Goal: Information Seeking & Learning: Check status

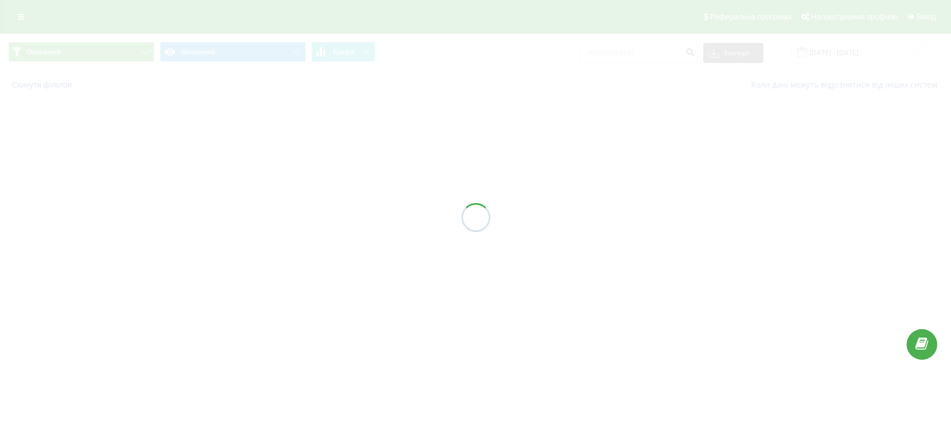
click at [678, 52] on div at bounding box center [475, 217] width 951 height 435
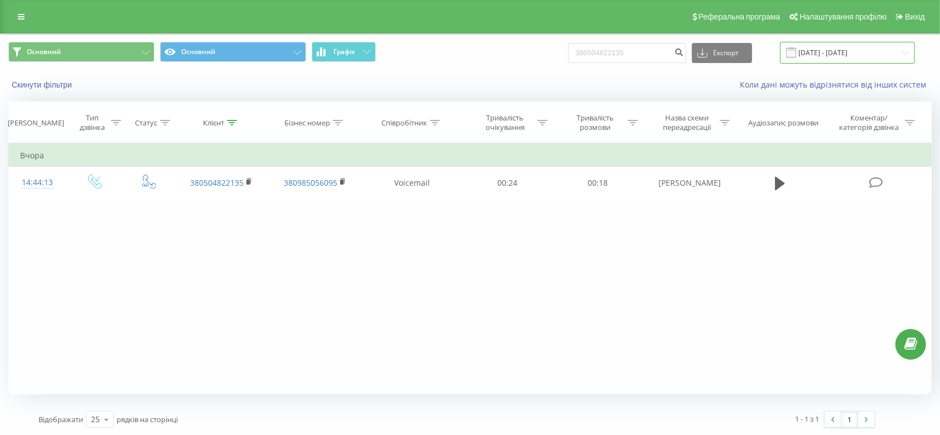
click at [872, 55] on input "19.05.2025 - 19.08.2025" at bounding box center [847, 53] width 135 height 22
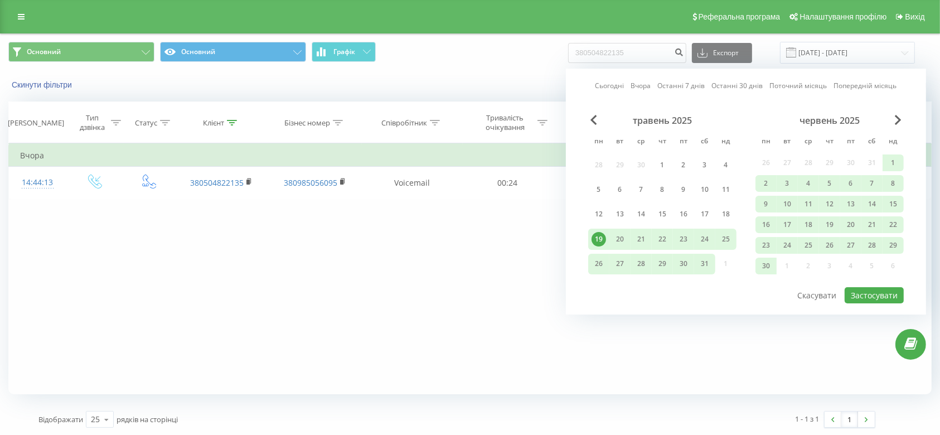
click at [600, 88] on link "Сьогодні" at bounding box center [609, 86] width 29 height 11
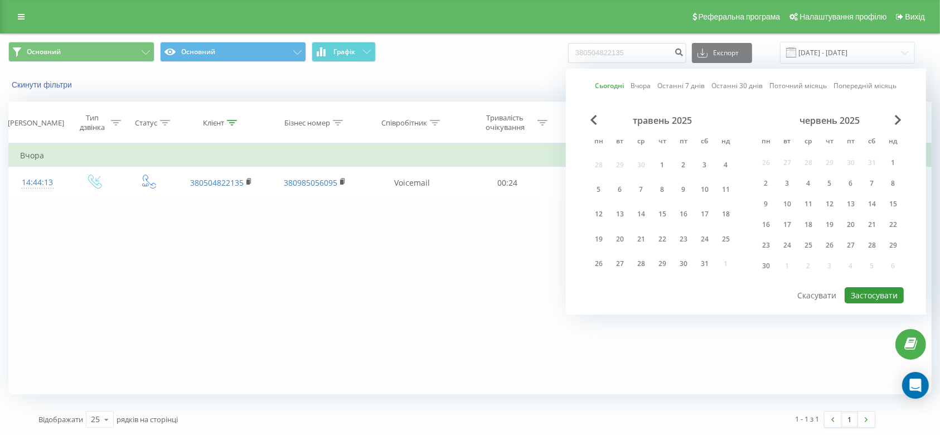
click at [874, 291] on button "Застосувати" at bounding box center [873, 295] width 59 height 16
type input "20.08.2025 - 20.08.2025"
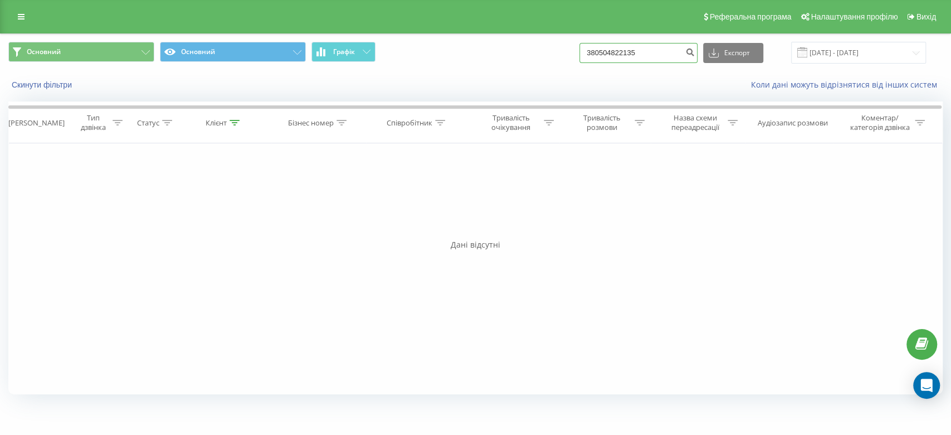
drag, startPoint x: 682, startPoint y: 59, endPoint x: 503, endPoint y: 33, distance: 180.7
click at [503, 34] on div "Основний Основний Графік 380504822135 Експорт .csv .xls .xlsx 20.08.2025 - 20.0…" at bounding box center [476, 52] width 950 height 37
paste input "380677960200"
type input "380677960200"
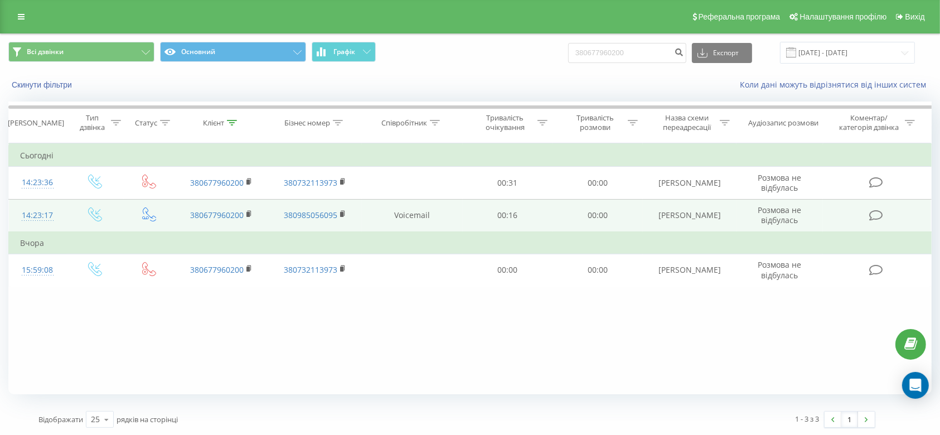
click at [145, 215] on icon at bounding box center [149, 214] width 14 height 14
click at [412, 214] on td "Voicemail" at bounding box center [412, 215] width 101 height 33
click at [860, 205] on td at bounding box center [877, 215] width 108 height 33
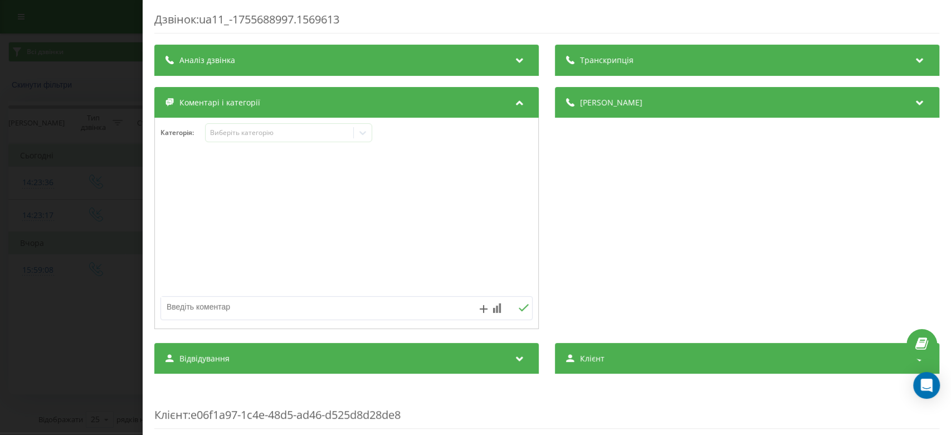
click at [41, 244] on div "Дзвінок : ua11_-1755688997.1569613 Транскрипція Для AI-аналізу майбутніх дзвінк…" at bounding box center [475, 217] width 951 height 435
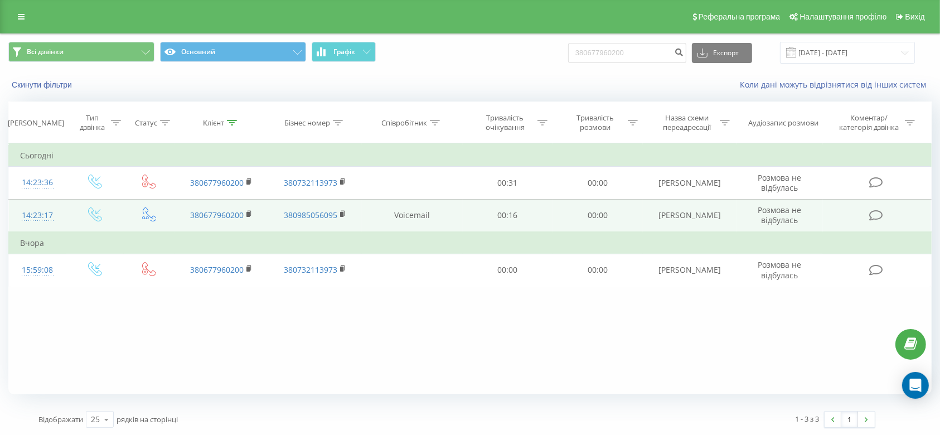
click at [62, 211] on td "14:23:17" at bounding box center [37, 215] width 57 height 33
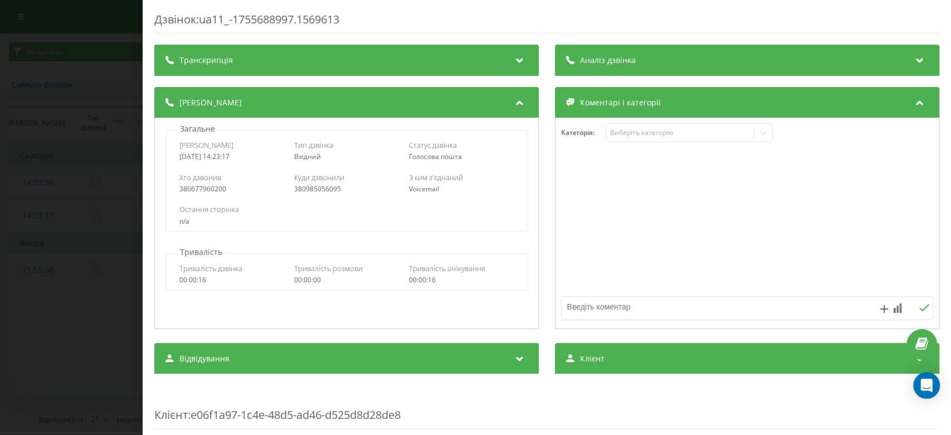
click at [493, 195] on div "Хто дзвонив 380677960200 Куди дзвонили 380985056095 З ким з'єднаний Voicemail" at bounding box center [347, 183] width 360 height 32
click at [360, 174] on div "Куди дзвонили" at bounding box center [346, 177] width 105 height 10
click at [62, 256] on div "Дзвінок : ua11_-1755688997.1569613 Транскрипція Для AI-аналізу майбутніх дзвінк…" at bounding box center [475, 217] width 951 height 435
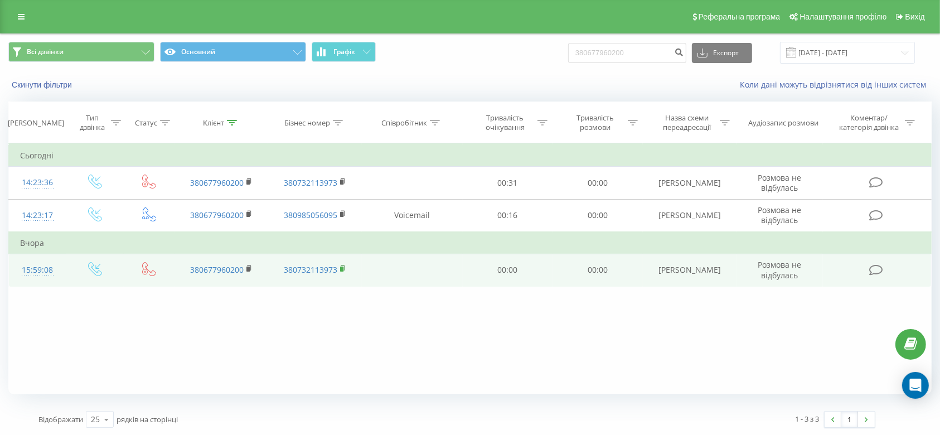
click at [340, 268] on icon at bounding box center [343, 269] width 6 height 8
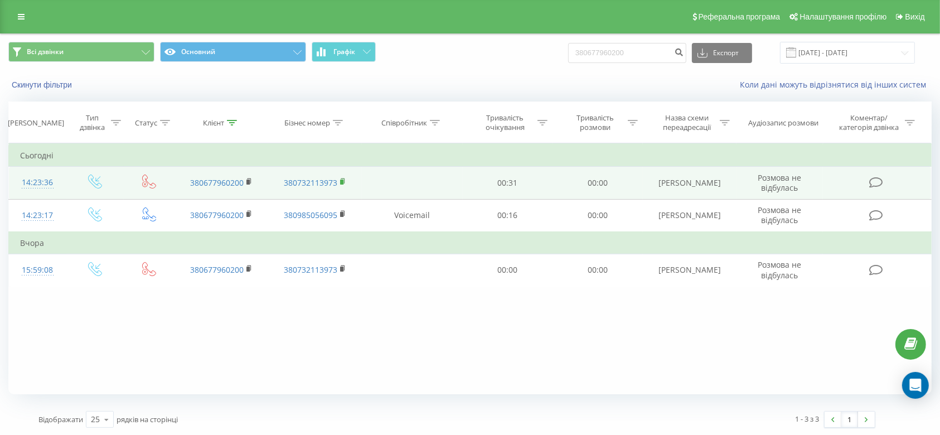
click at [342, 181] on rect at bounding box center [341, 181] width 3 height 5
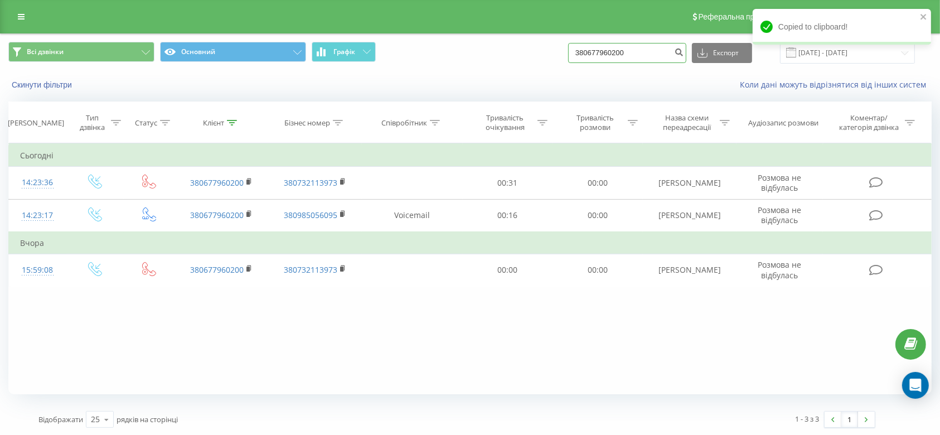
drag, startPoint x: 652, startPoint y: 58, endPoint x: 431, endPoint y: 4, distance: 226.7
click at [431, 4] on div "Реферальна програма Налаштування профілю Вихід Всі дзвінки Основний Графік 3806…" at bounding box center [470, 218] width 940 height 436
paste input "732113973"
type input "380732113973"
